Goal: Information Seeking & Learning: Learn about a topic

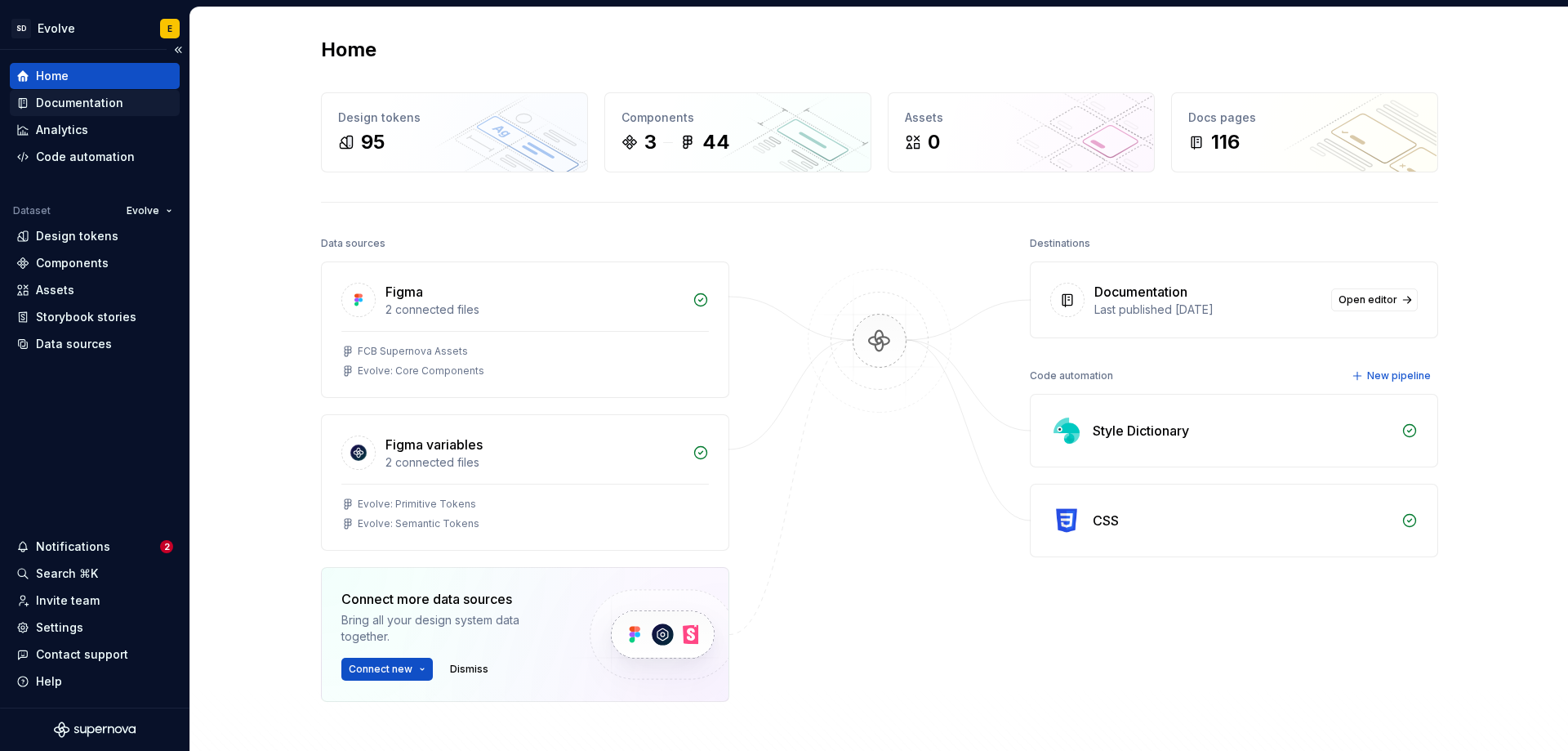
click at [101, 106] on div "Documentation" at bounding box center [79, 103] width 87 height 17
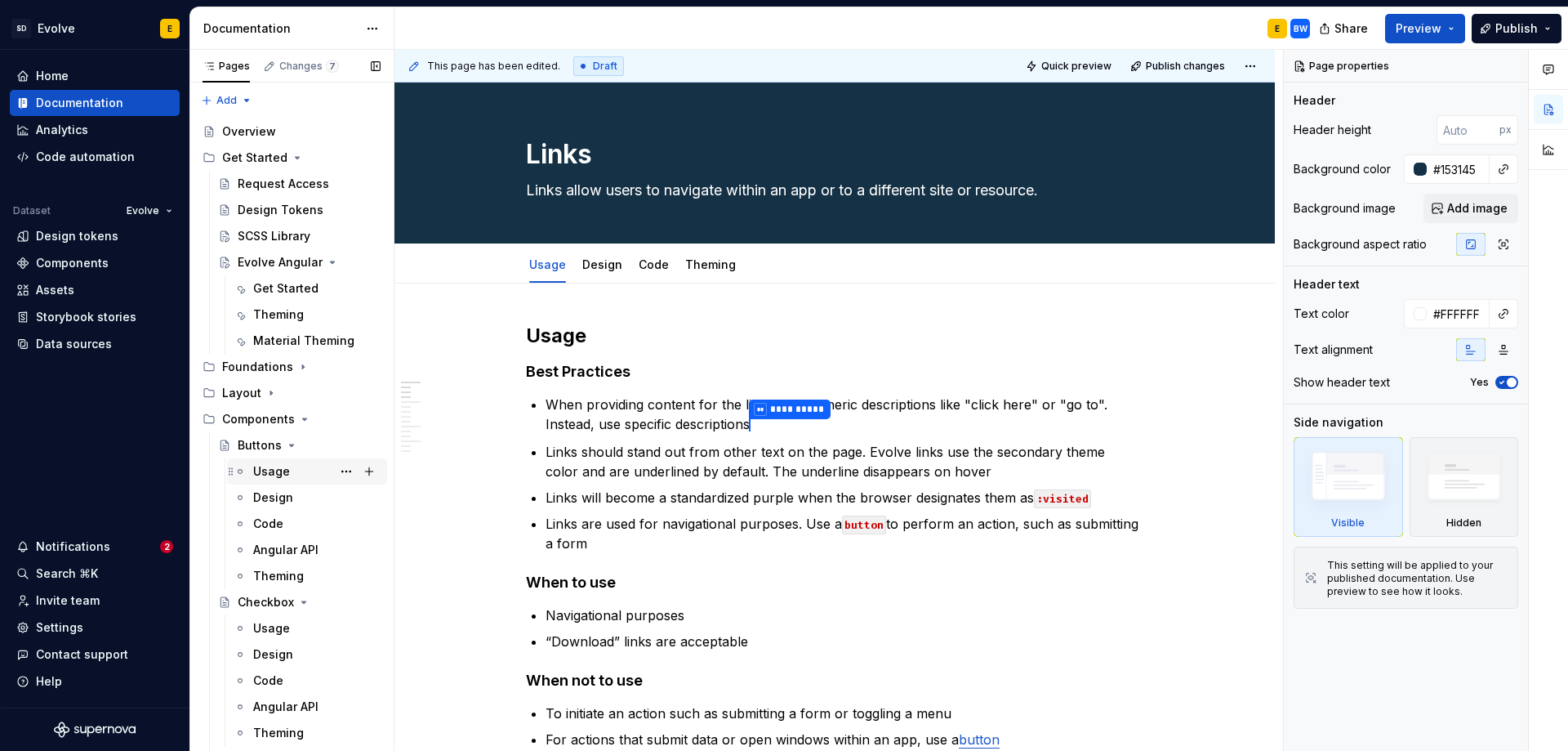
click at [277, 478] on div "Usage" at bounding box center [271, 472] width 37 height 17
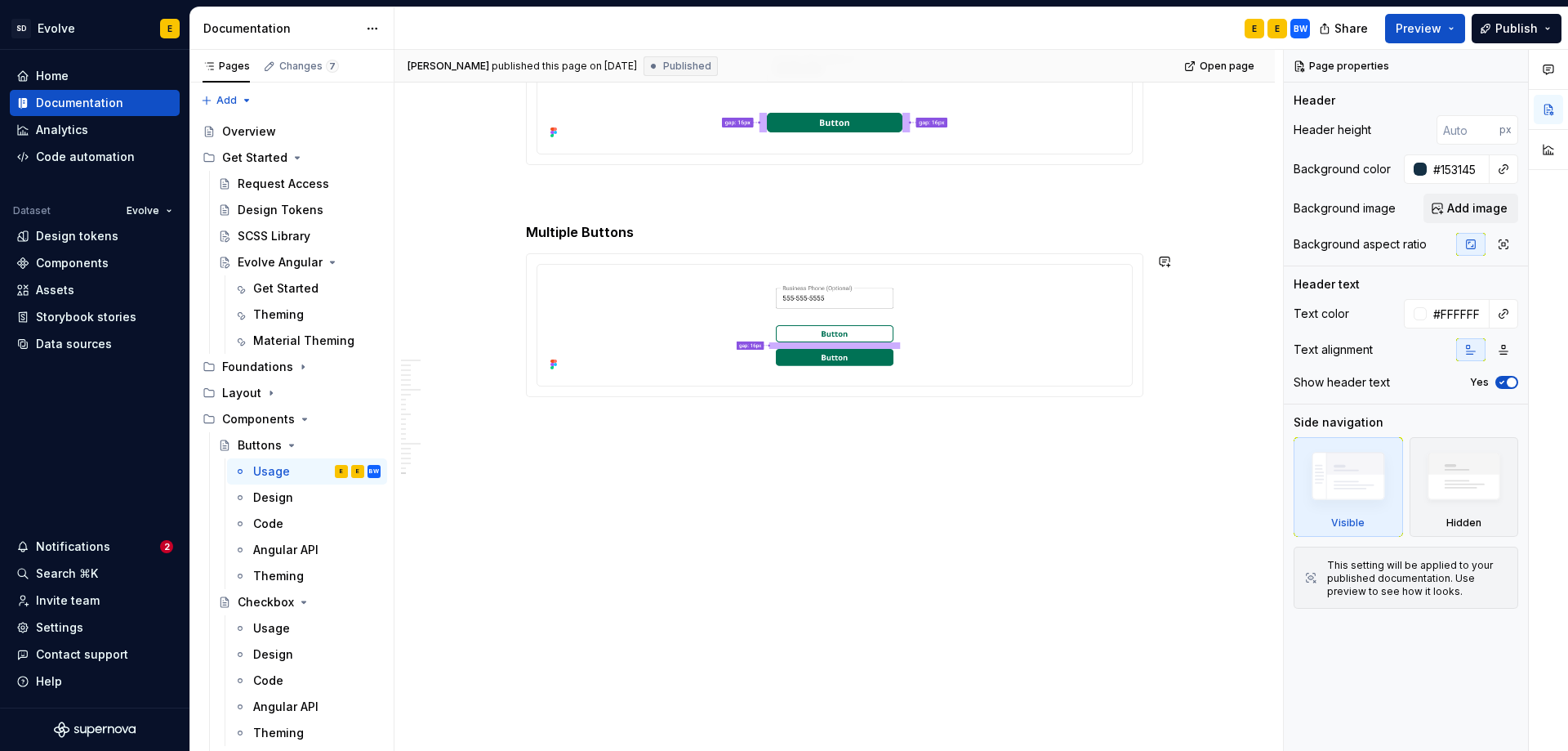
scroll to position [3249, 0]
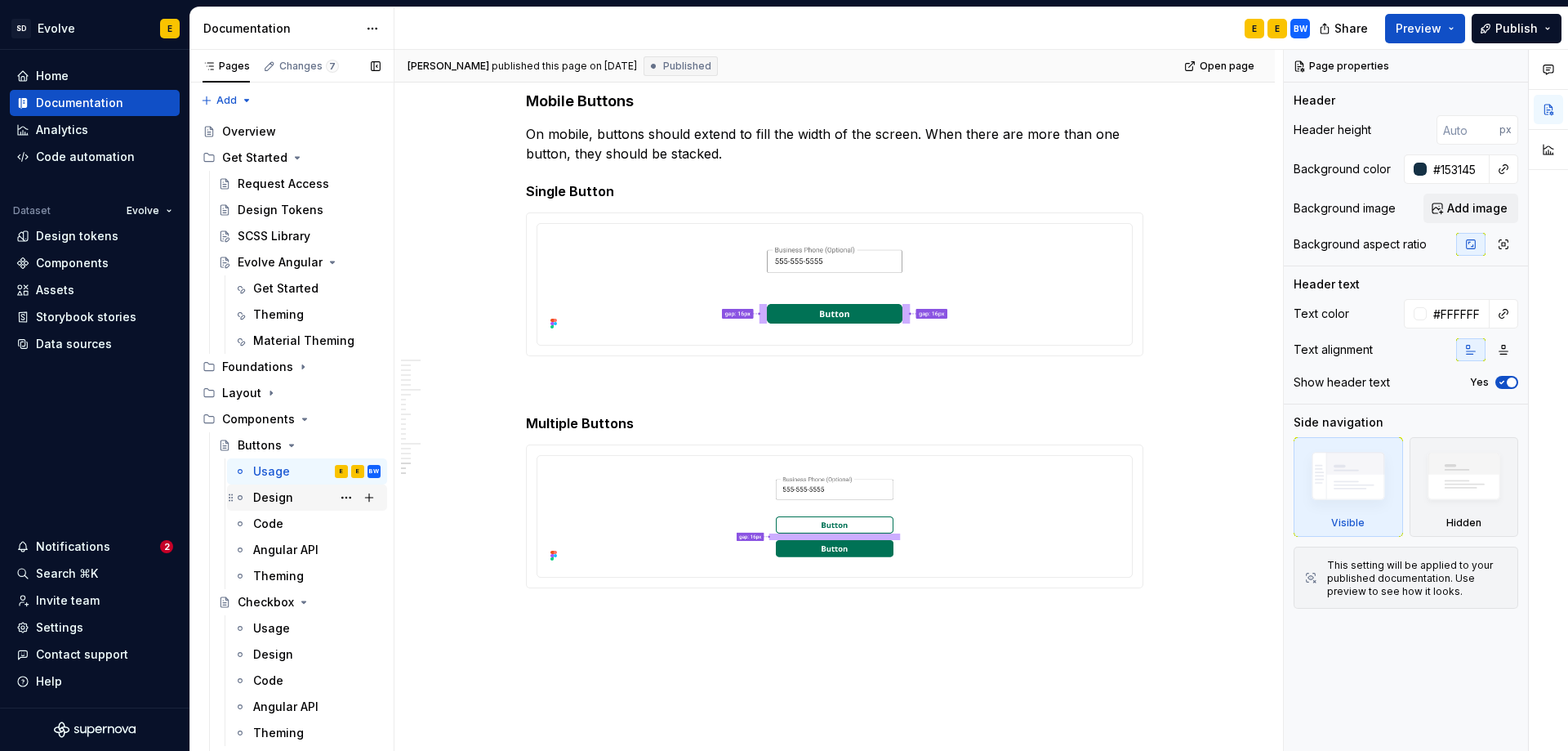
click at [269, 490] on div "Design" at bounding box center [272, 497] width 40 height 17
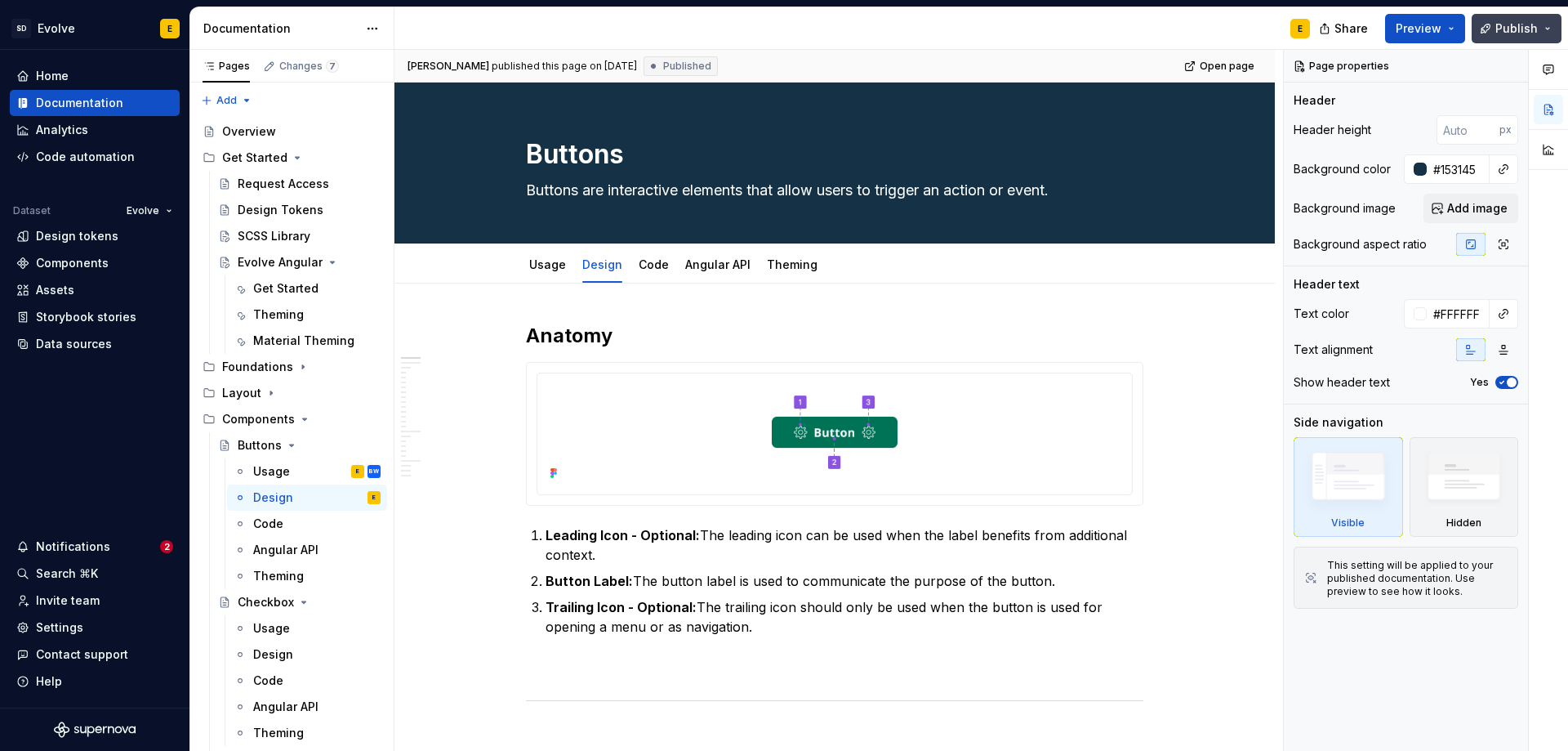
click at [1529, 32] on span "Publish" at bounding box center [1517, 28] width 42 height 17
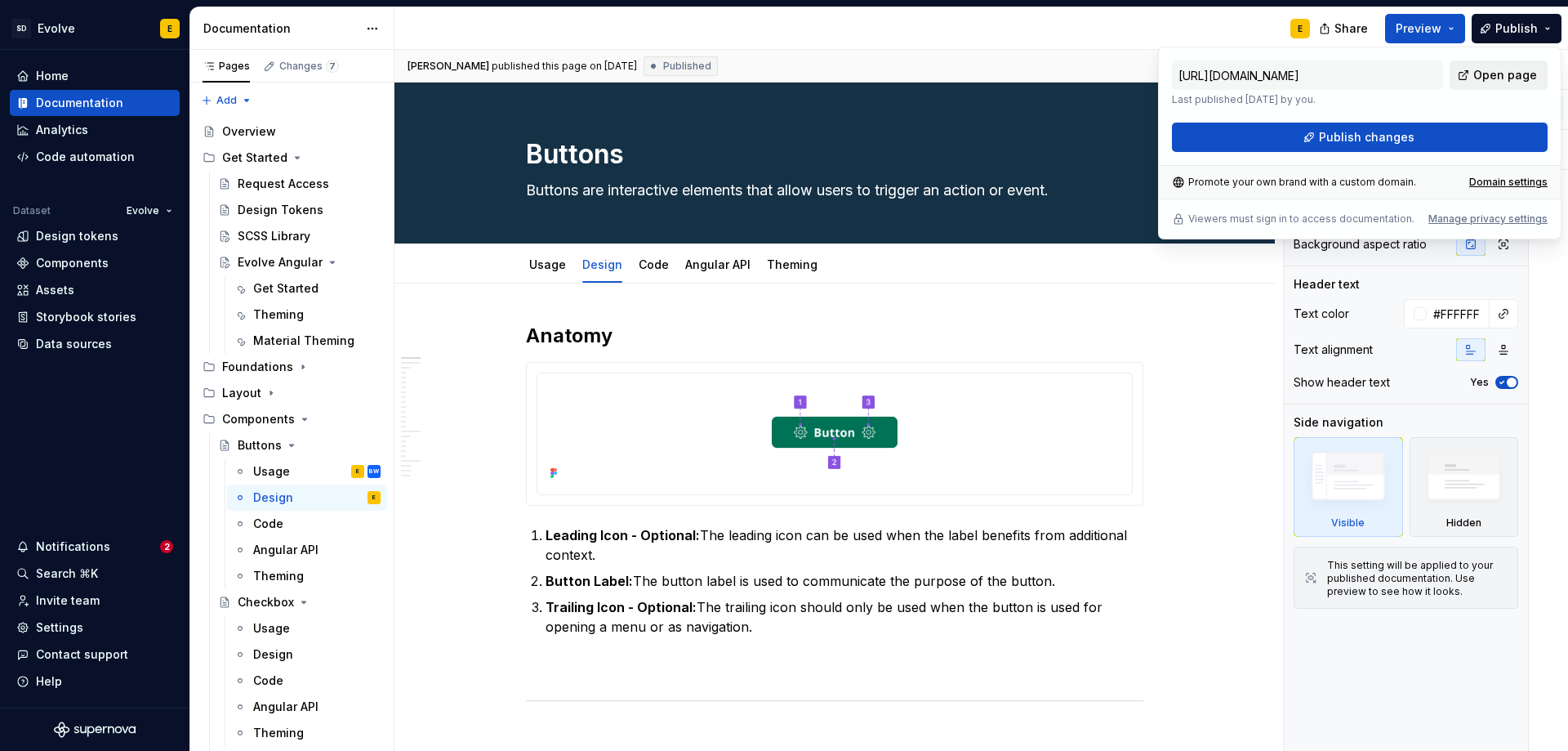
click at [1498, 74] on span "Open page" at bounding box center [1505, 75] width 63 height 17
type textarea "*"
click at [821, 22] on div "E" at bounding box center [859, 28] width 928 height 42
